Goal: Information Seeking & Learning: Learn about a topic

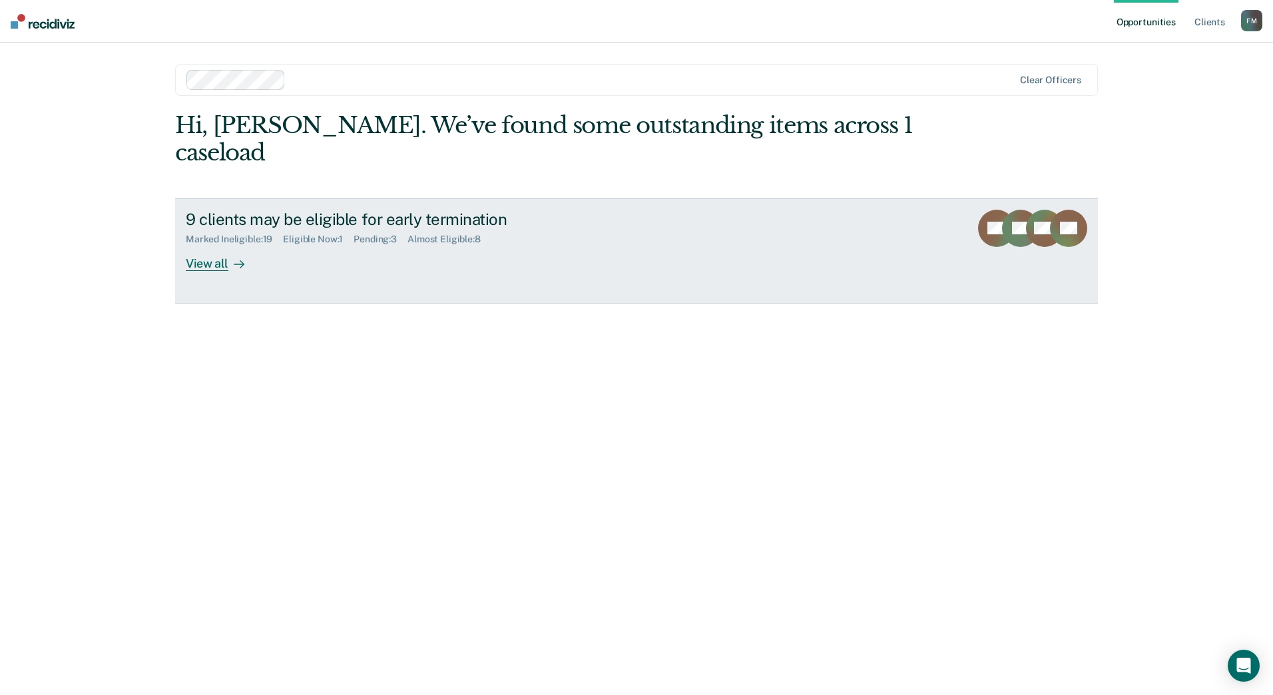
click at [202, 245] on div "View all" at bounding box center [223, 258] width 75 height 26
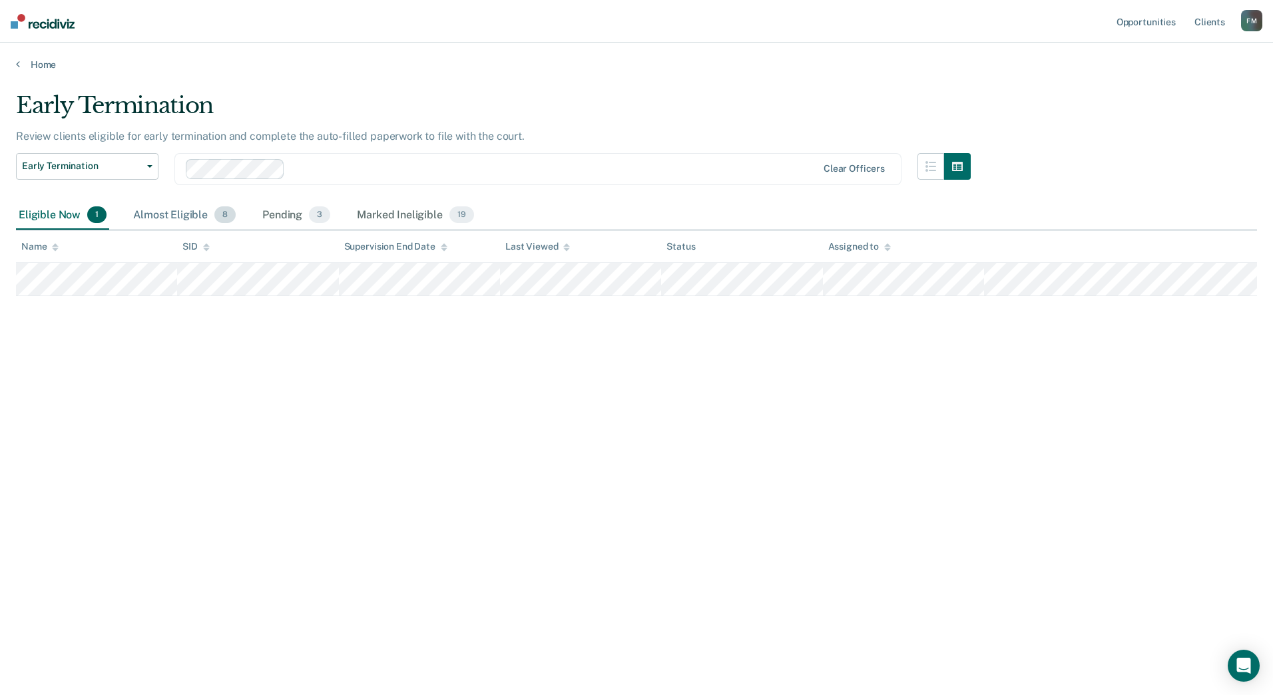
click at [162, 208] on div "Almost Eligible 8" at bounding box center [184, 215] width 108 height 29
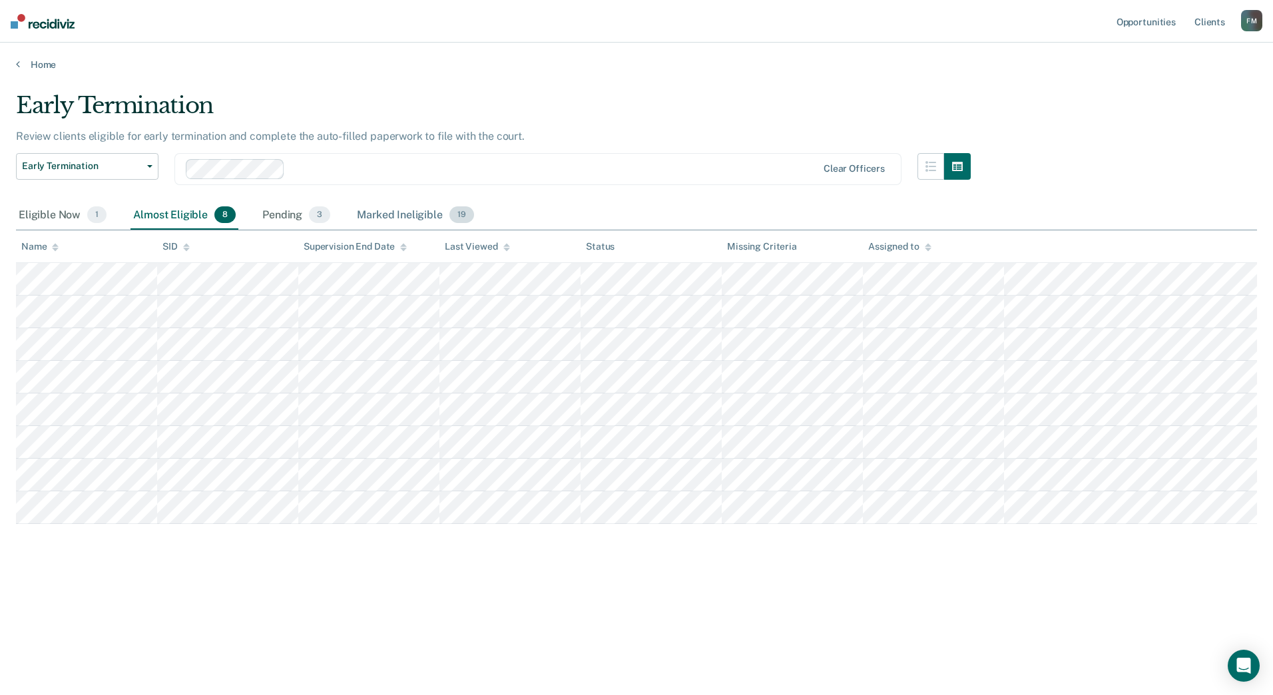
click at [402, 206] on div "Marked Ineligible 19" at bounding box center [415, 215] width 122 height 29
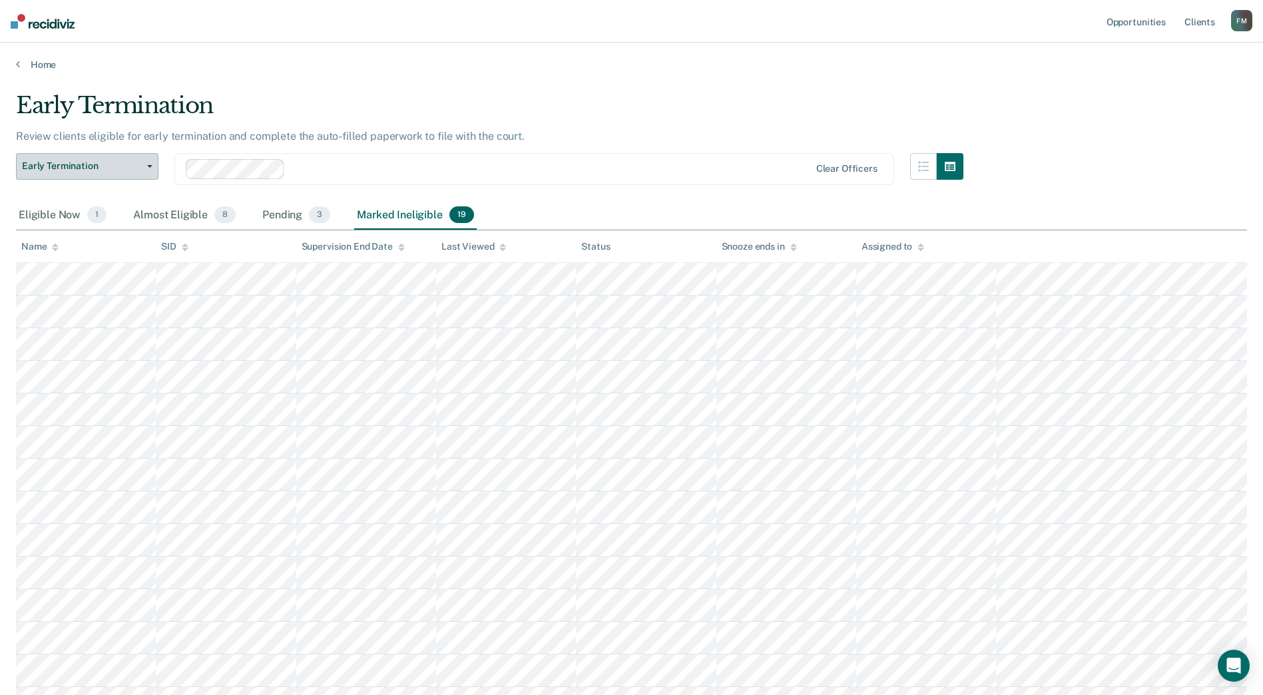
click at [137, 174] on button "Early Termination" at bounding box center [87, 166] width 142 height 27
click at [522, 176] on div at bounding box center [549, 168] width 519 height 15
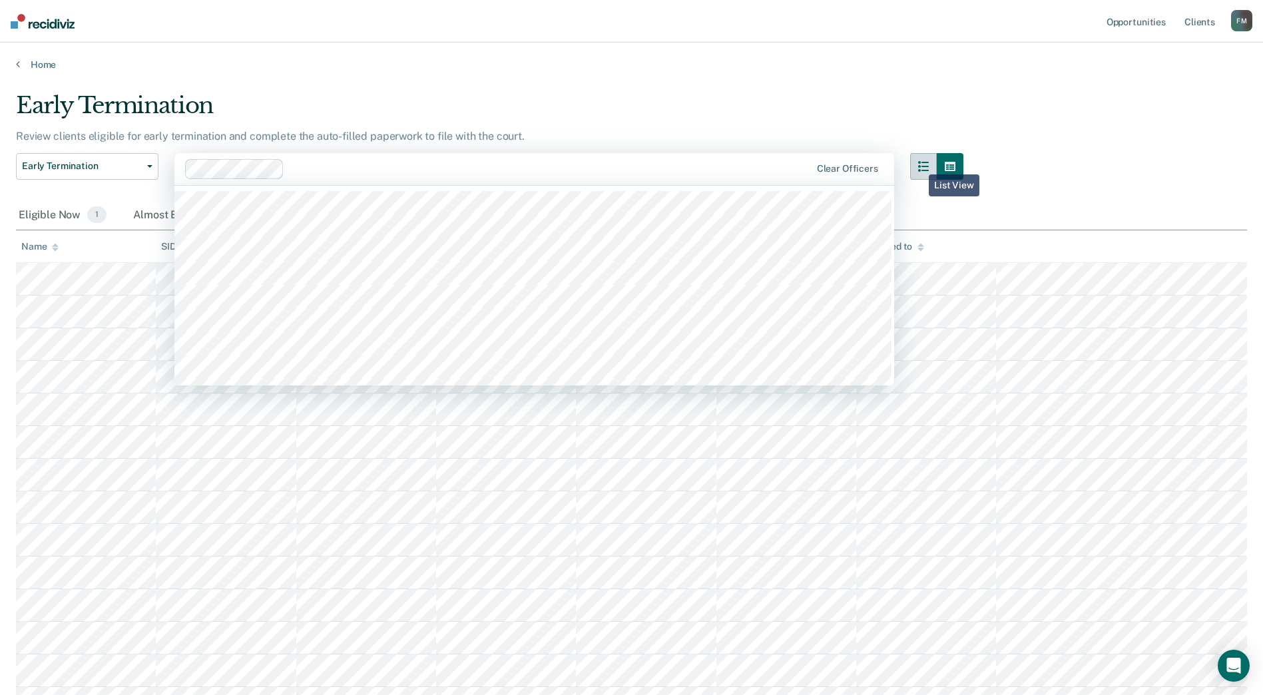
click at [919, 164] on button "button" at bounding box center [923, 166] width 27 height 27
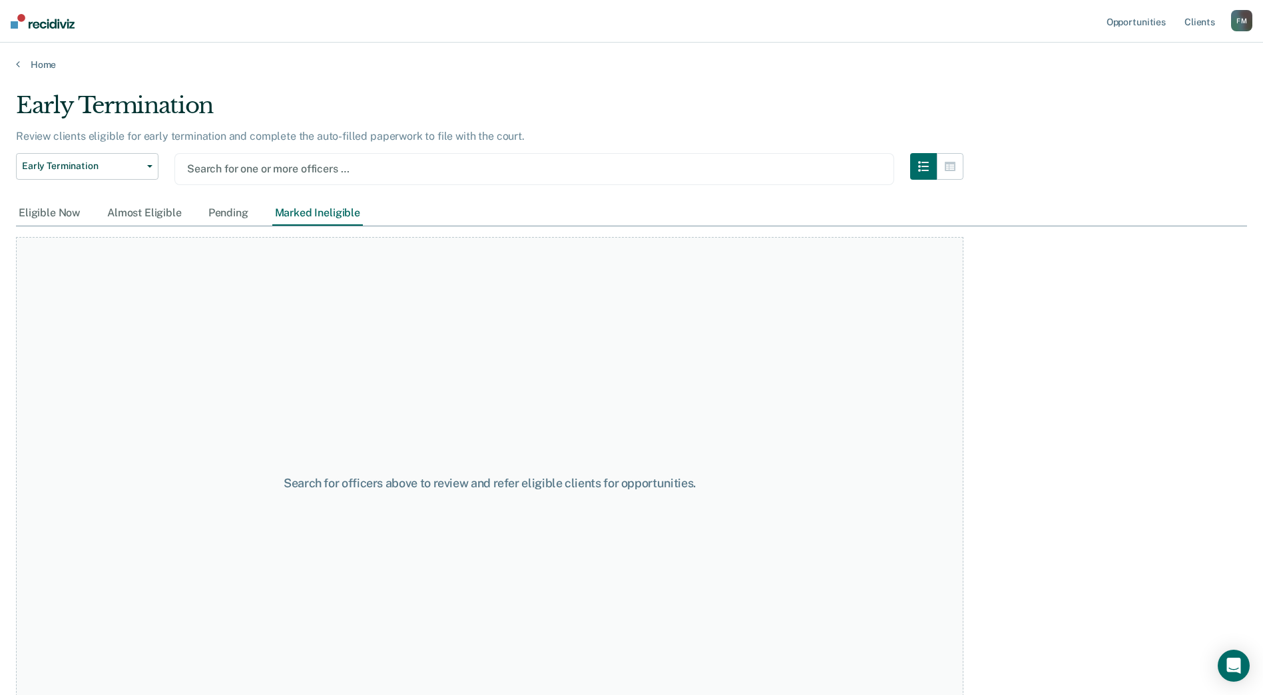
type input "f"
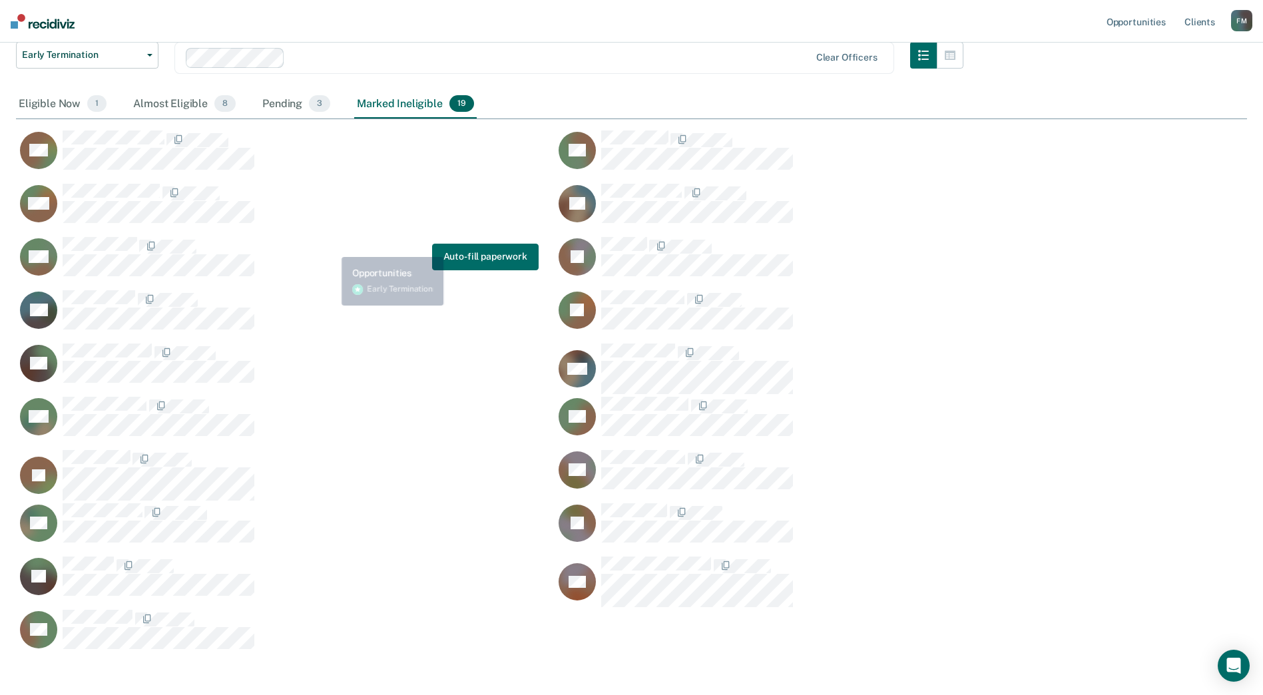
scroll to position [174, 0]
